Goal: Information Seeking & Learning: Learn about a topic

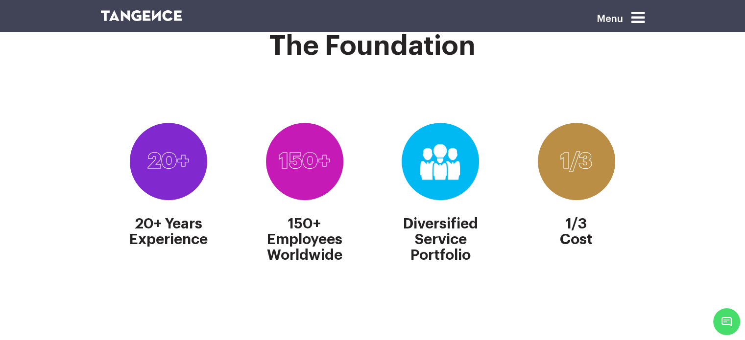
scroll to position [261, 0]
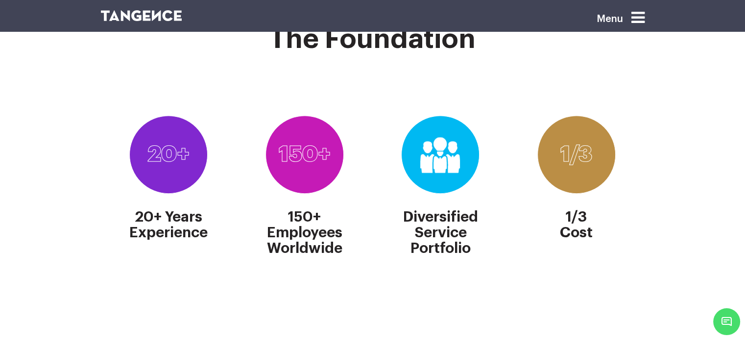
scroll to position [392, 0]
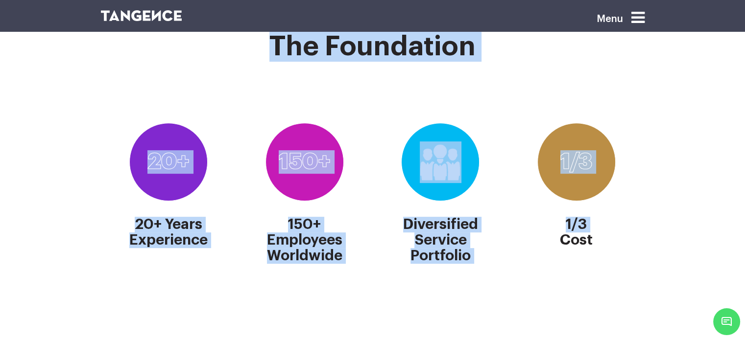
drag, startPoint x: 111, startPoint y: 89, endPoint x: 520, endPoint y: 265, distance: 445.9
click at [520, 265] on div "The Foundation 20+ 20+ Years Experience 150+ 150+ Employees Worldwide Diversifi…" at bounding box center [373, 153] width 558 height 259
click at [682, 231] on section "The Foundation 20+ 20+ Years Experience 150+ 150+ Employees Worldwide Diversifi…" at bounding box center [372, 181] width 745 height 314
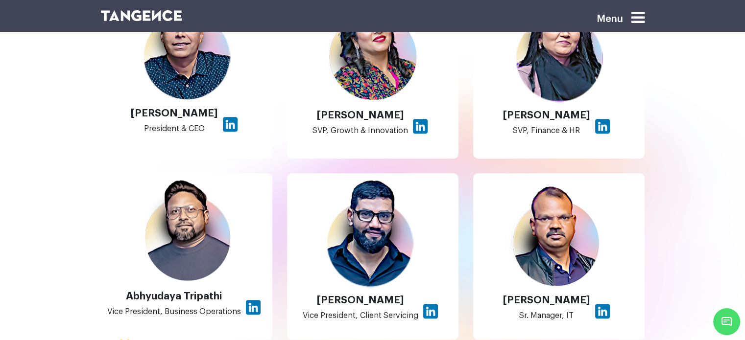
scroll to position [784, 0]
